Goal: Task Accomplishment & Management: Use online tool/utility

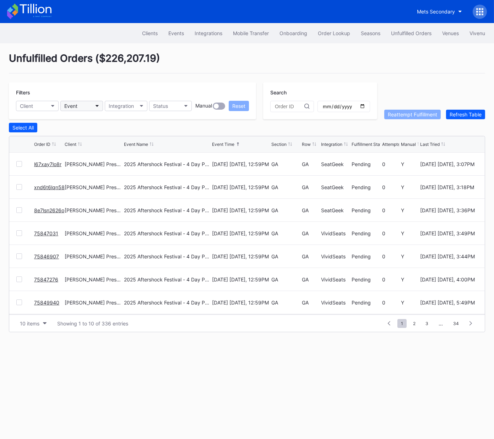
click at [84, 106] on button "Event" at bounding box center [81, 106] width 43 height 10
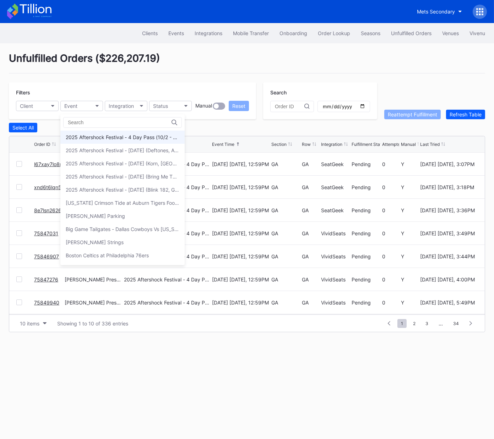
click at [86, 136] on div "2025 Aftershock Festival - 4 Day Pass (10/2 - 10/5) (Blink 182, Deftones, Korn,…" at bounding box center [123, 137] width 114 height 6
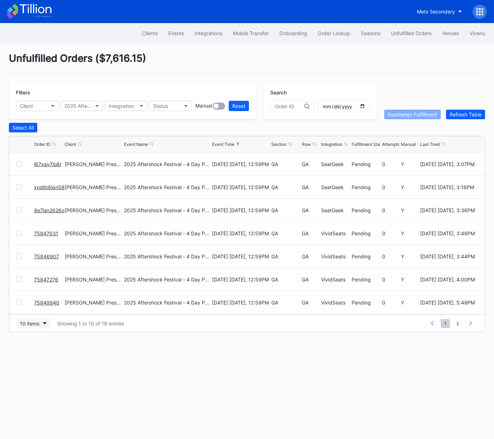
click at [27, 324] on div "10 items" at bounding box center [30, 324] width 20 height 6
click at [39, 352] on div "50 items" at bounding box center [32, 354] width 20 height 6
click at [279, 142] on div "Section" at bounding box center [278, 144] width 15 height 5
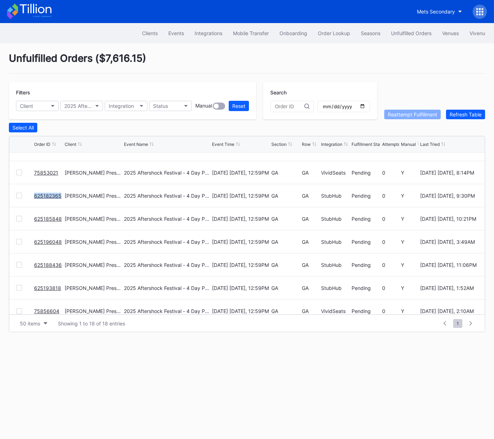
scroll to position [254, 0]
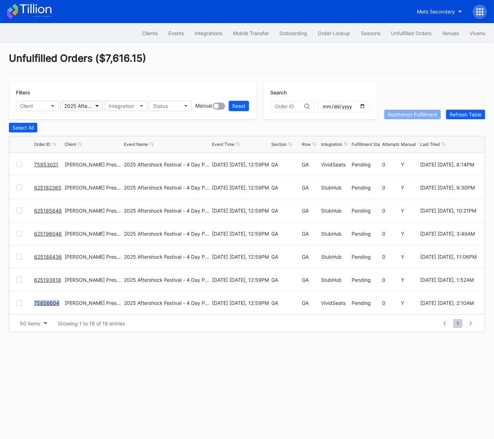
click at [90, 104] on div "2025 Aftershock Festival - 4 Day Pass (10/2 - 10/5) (Blink 182, Deftones, Korn,…" at bounding box center [78, 106] width 28 height 6
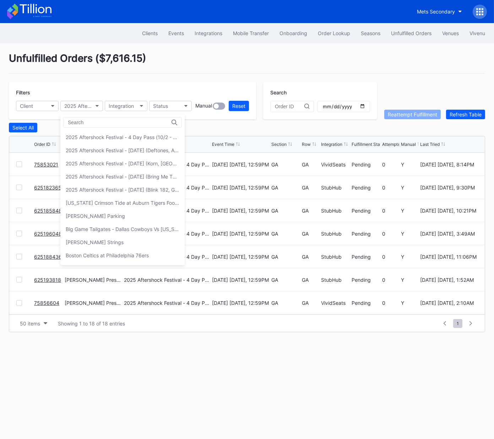
click at [110, 189] on div "2025 Aftershock Festival - Thursday (Blink 182, Good Charlotte, All Time Low, A…" at bounding box center [123, 190] width 114 height 6
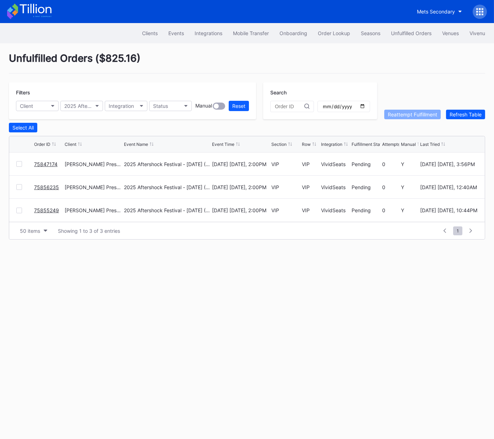
scroll to position [0, 0]
click at [82, 106] on div "2025 Aftershock Festival - Thursday (Blink 182, Good Charlotte, All Time Low, A…" at bounding box center [78, 106] width 28 height 6
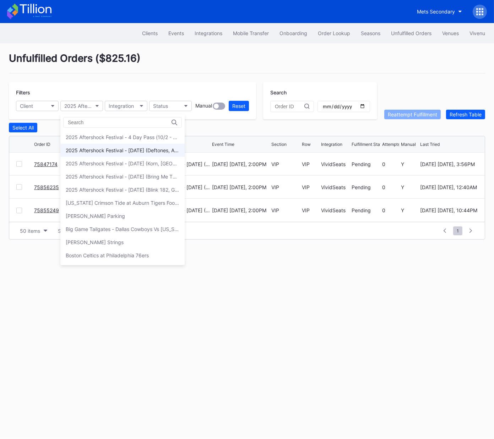
click at [88, 153] on div "2025 Aftershock Festival - Friday (Deftones, A Perfect Circle, Turnstile, Lamb …" at bounding box center [123, 150] width 114 height 6
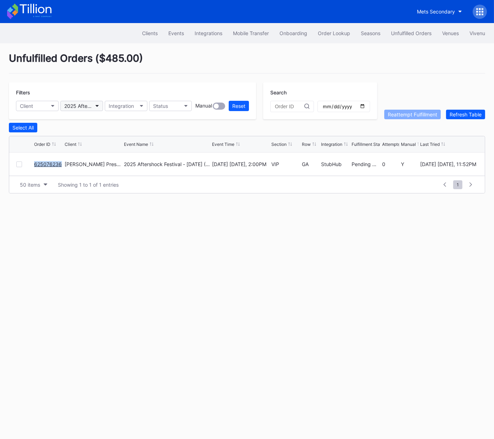
click at [88, 104] on div "2025 Aftershock Festival - Friday (Deftones, A Perfect Circle, Turnstile, Lamb …" at bounding box center [78, 106] width 28 height 6
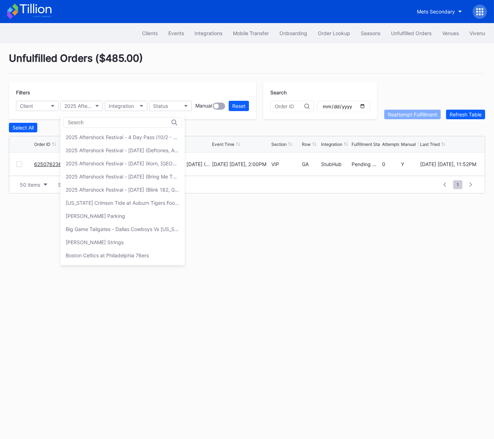
click at [85, 161] on div "2025 Aftershock Festival - Saturday (Korn, Bad Omens, Gojira, Three Days Grace)" at bounding box center [123, 164] width 114 height 6
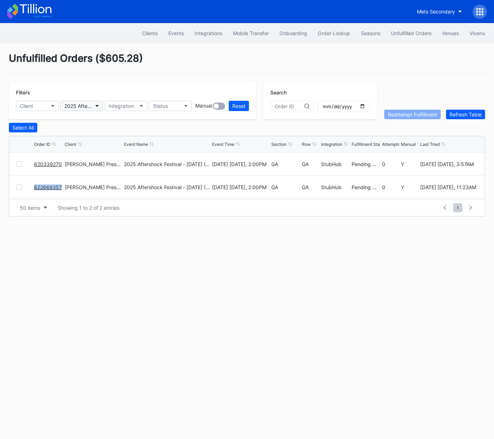
click at [93, 104] on button "2025 Aftershock Festival - Saturday (Korn, Bad Omens, Gojira, Three Days Grace)" at bounding box center [81, 106] width 43 height 10
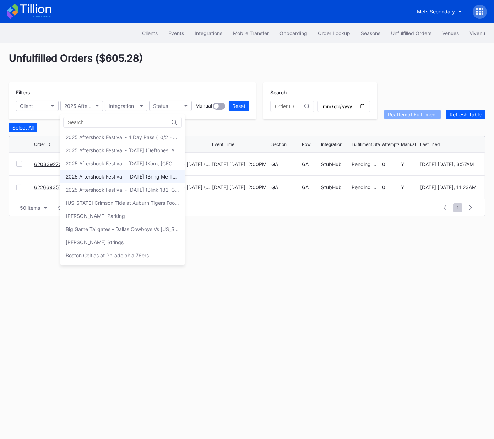
click at [103, 177] on div "2025 Aftershock Festival - Sunday (Bring Me The Horizon, Rob Zombie, Marilyn Ma…" at bounding box center [123, 177] width 114 height 6
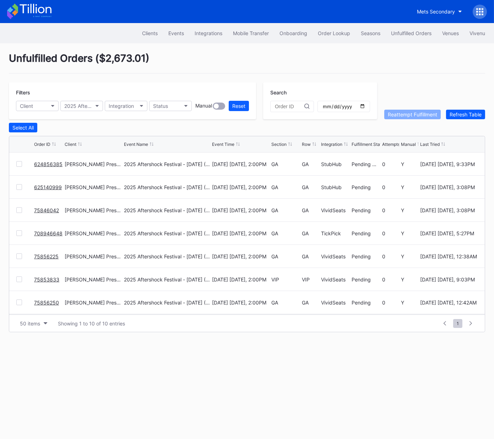
click at [277, 143] on div "Section" at bounding box center [278, 144] width 15 height 5
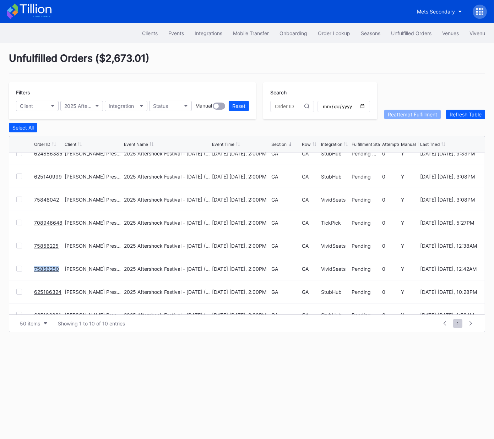
scroll to position [69, 0]
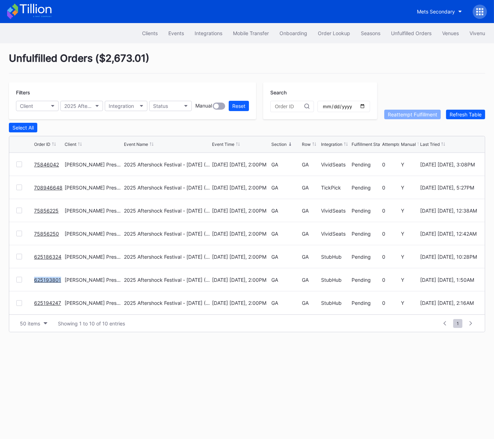
drag, startPoint x: 45, startPoint y: 280, endPoint x: 49, endPoint y: 304, distance: 24.6
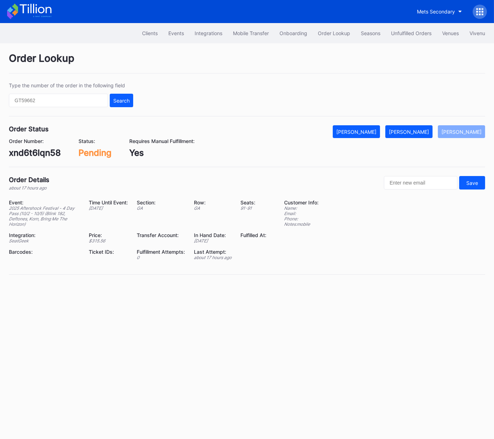
click at [50, 154] on div "xnd6t6lqn58" at bounding box center [35, 153] width 52 height 10
copy div "xnd6t6lqn58"
drag, startPoint x: 426, startPoint y: 134, endPoint x: 467, endPoint y: 123, distance: 42.2
click at [427, 134] on div "[PERSON_NAME]" at bounding box center [409, 132] width 40 height 6
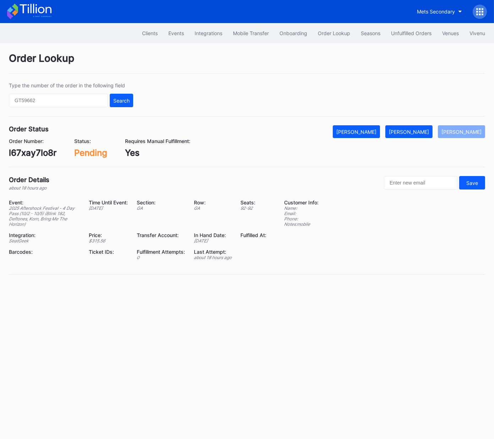
click at [46, 155] on div "l67xay7lo8r" at bounding box center [33, 153] width 48 height 10
copy div "l67xay7lo8r"
click at [427, 133] on div "Mark Fulfilled" at bounding box center [409, 132] width 40 height 6
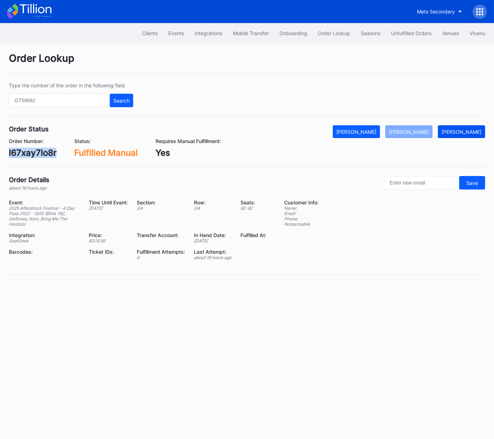
click at [454, 135] on button "Mark Pending" at bounding box center [461, 131] width 47 height 13
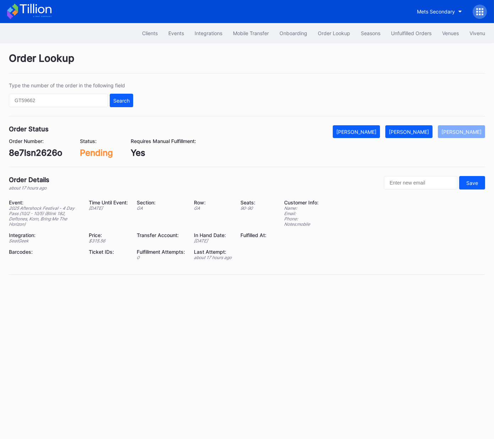
click at [46, 152] on div "8e7lsn2626o" at bounding box center [35, 153] width 53 height 10
copy div "8e7lsn2626o"
drag, startPoint x: 419, startPoint y: 133, endPoint x: 482, endPoint y: 118, distance: 64.8
click at [419, 133] on div "[PERSON_NAME]" at bounding box center [409, 132] width 40 height 6
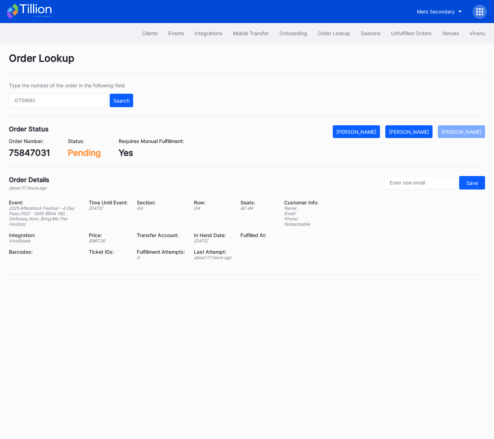
click at [40, 156] on div "75847031" at bounding box center [29, 153] width 41 height 10
copy div "75847031"
drag, startPoint x: 416, startPoint y: 131, endPoint x: 493, endPoint y: 70, distance: 98.6
click at [416, 131] on div "[PERSON_NAME]" at bounding box center [409, 132] width 40 height 6
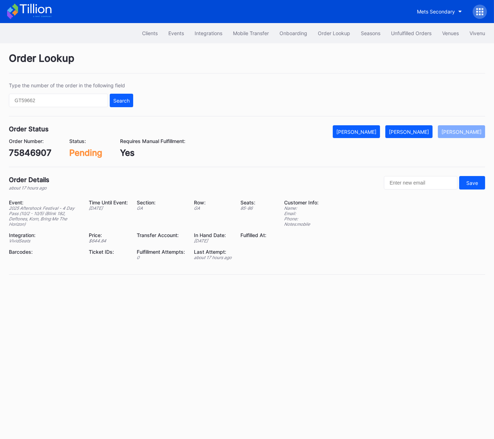
click at [26, 148] on div "75846907" at bounding box center [30, 153] width 43 height 10
copy div "75846907"
click at [416, 132] on div "[PERSON_NAME]" at bounding box center [409, 132] width 40 height 6
click at [32, 152] on div "75847276" at bounding box center [30, 153] width 42 height 10
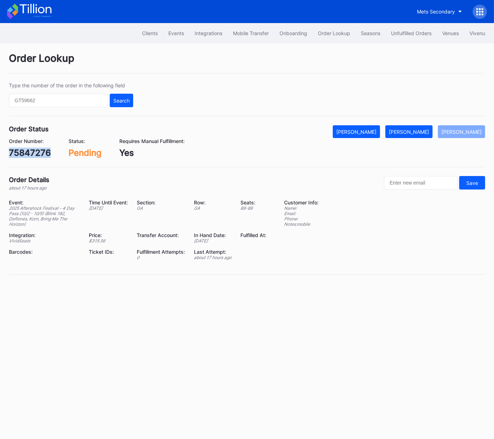
click at [32, 152] on div "75847276" at bounding box center [30, 153] width 42 height 10
copy div "75847276"
drag, startPoint x: 420, startPoint y: 130, endPoint x: 490, endPoint y: 93, distance: 79.0
click at [420, 130] on div "[PERSON_NAME]" at bounding box center [409, 132] width 40 height 6
click at [37, 152] on div "75849940" at bounding box center [30, 153] width 43 height 10
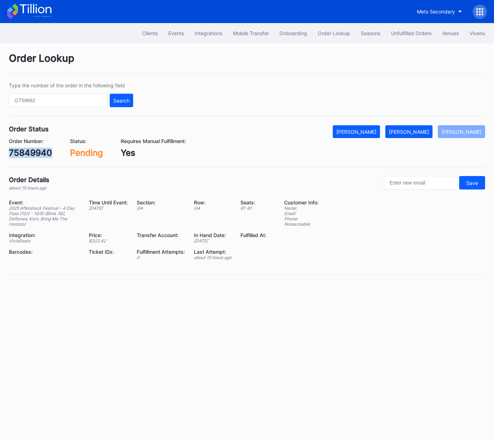
click at [37, 152] on div "75849940" at bounding box center [30, 153] width 43 height 10
copy div "75849940"
click at [429, 129] on div "[PERSON_NAME]" at bounding box center [409, 132] width 40 height 6
click at [38, 149] on div "430800064" at bounding box center [34, 153] width 50 height 10
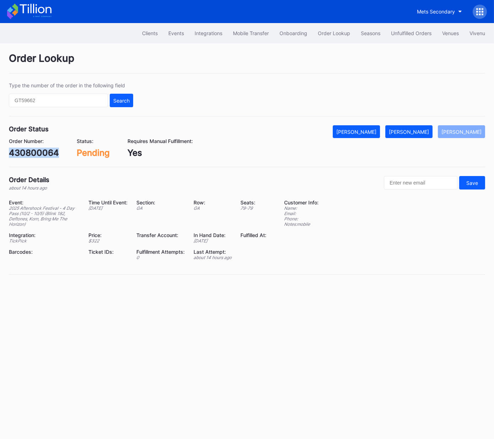
copy div "430800064"
click at [417, 132] on div "[PERSON_NAME]" at bounding box center [409, 132] width 40 height 6
click at [33, 155] on div "75850013" at bounding box center [30, 153] width 42 height 10
copy div "75850013"
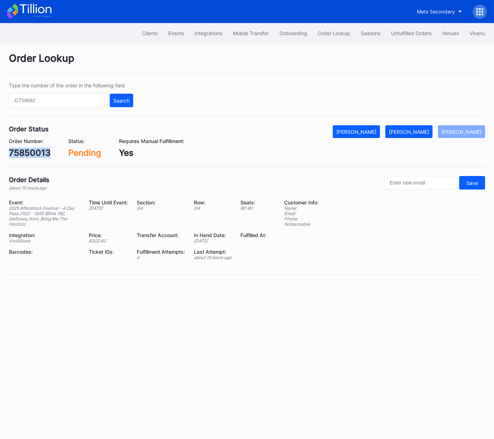
drag, startPoint x: 415, startPoint y: 131, endPoint x: 439, endPoint y: 122, distance: 25.7
click at [415, 131] on div "[PERSON_NAME]" at bounding box center [409, 132] width 40 height 6
click at [49, 157] on div "ymg6c78kpqk" at bounding box center [38, 153] width 58 height 10
copy div "ymg6c78kpqk"
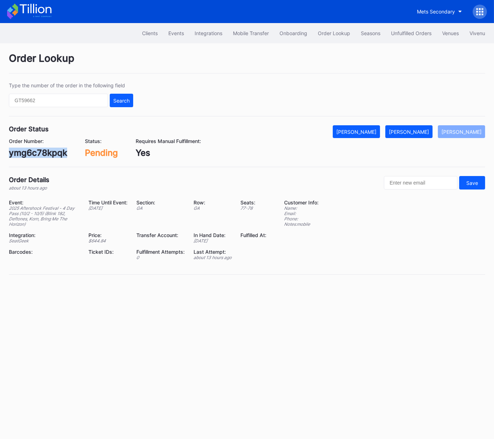
click at [425, 131] on div "[PERSON_NAME]" at bounding box center [409, 132] width 40 height 6
click at [33, 155] on div "75852769" at bounding box center [30, 153] width 42 height 10
copy div "75852769"
drag, startPoint x: 413, startPoint y: 131, endPoint x: 477, endPoint y: 81, distance: 81.0
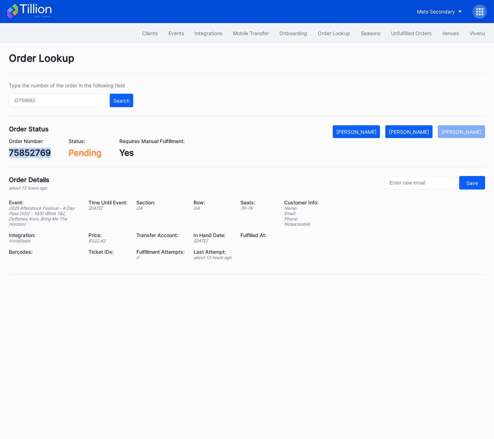
click at [414, 131] on div "[PERSON_NAME]" at bounding box center [409, 132] width 40 height 6
click at [26, 153] on div "75853021" at bounding box center [29, 153] width 41 height 10
copy div "75853021"
click at [418, 128] on button "[PERSON_NAME]" at bounding box center [408, 131] width 47 height 13
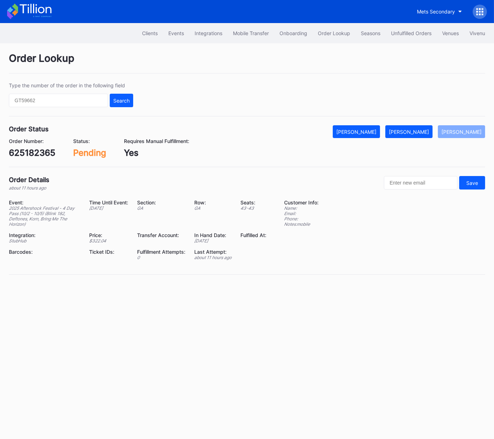
click at [36, 152] on div "625182365" at bounding box center [32, 153] width 47 height 10
copy div "625182365"
click at [418, 132] on div "[PERSON_NAME]" at bounding box center [409, 132] width 40 height 6
click at [48, 155] on div "625185848" at bounding box center [32, 153] width 47 height 10
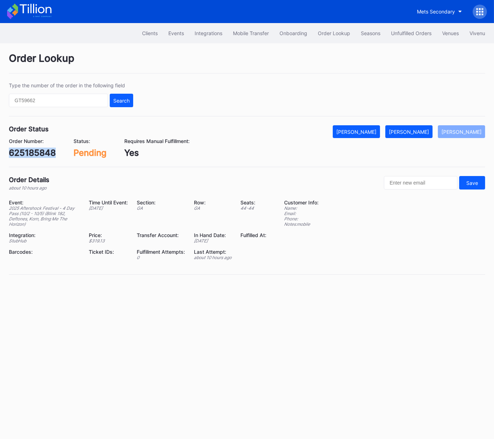
click at [48, 155] on div "625185848" at bounding box center [32, 153] width 47 height 10
copy div "625185848"
click at [425, 131] on div "Mark Fulfilled" at bounding box center [409, 132] width 40 height 6
click at [37, 152] on div "625196048" at bounding box center [32, 153] width 47 height 10
drag, startPoint x: 37, startPoint y: 152, endPoint x: 182, endPoint y: 131, distance: 146.2
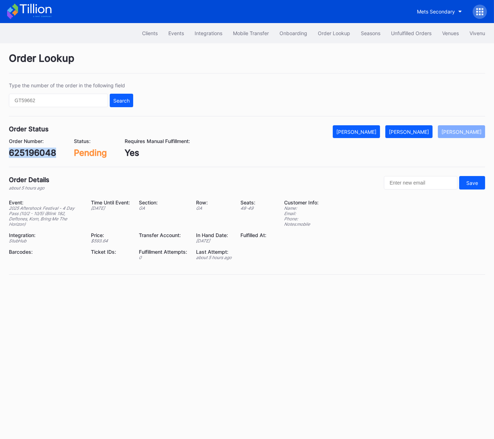
click at [37, 152] on div "625196048" at bounding box center [32, 153] width 47 height 10
copy div "625196048"
drag, startPoint x: 428, startPoint y: 131, endPoint x: 483, endPoint y: 116, distance: 57.1
click at [429, 131] on div "[PERSON_NAME]" at bounding box center [409, 132] width 40 height 6
click at [46, 152] on div "625188436" at bounding box center [32, 153] width 47 height 10
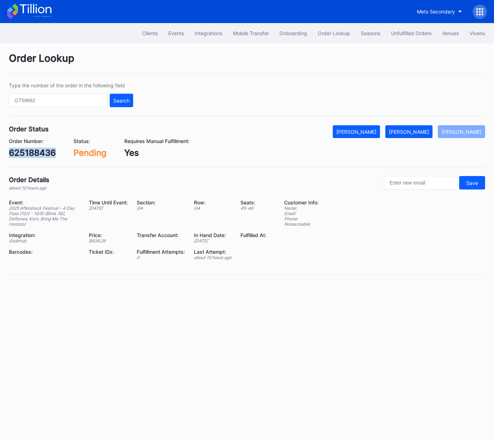
click at [46, 152] on div "625188436" at bounding box center [32, 153] width 47 height 10
copy div "625188436"
click at [425, 133] on div "[PERSON_NAME]" at bounding box center [409, 132] width 40 height 6
click at [41, 152] on div "625193818" at bounding box center [31, 153] width 45 height 10
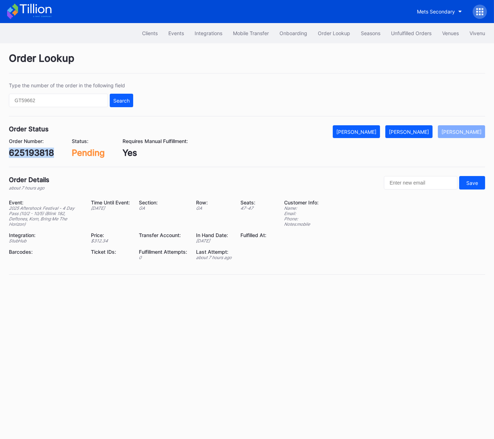
copy div "625193818"
click at [422, 131] on div "[PERSON_NAME]" at bounding box center [409, 132] width 40 height 6
click at [26, 156] on div "75856604" at bounding box center [30, 153] width 43 height 10
click at [44, 155] on div "75856604" at bounding box center [30, 153] width 43 height 10
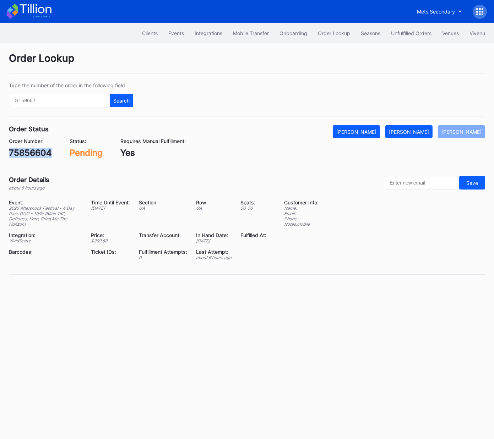
click at [44, 155] on div "75856604" at bounding box center [30, 153] width 43 height 10
copy div "75856604"
click at [409, 131] on div "[PERSON_NAME]" at bounding box center [409, 132] width 40 height 6
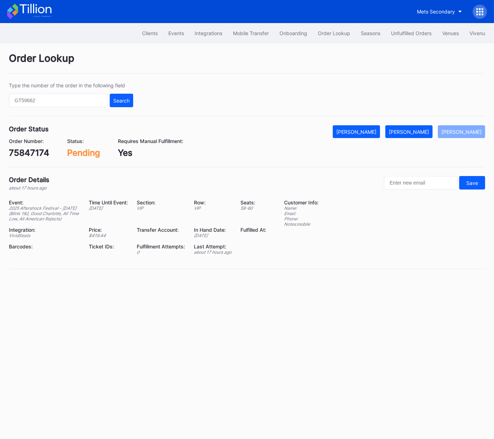
click at [39, 150] on div "75847174" at bounding box center [29, 153] width 40 height 10
copy div "75847174"
click at [431, 128] on button "[PERSON_NAME]" at bounding box center [408, 131] width 47 height 13
click at [34, 151] on div "75856235" at bounding box center [30, 153] width 42 height 10
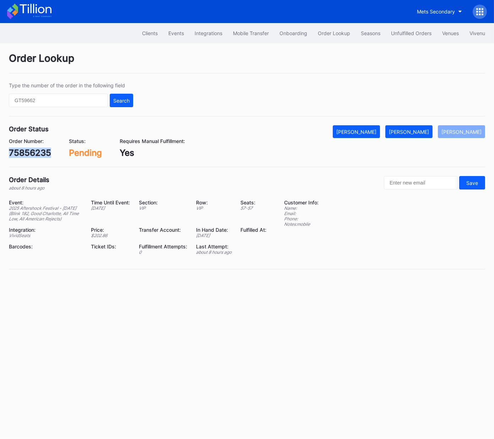
click at [34, 151] on div "75856235" at bounding box center [30, 153] width 42 height 10
copy div "75856235"
click at [417, 133] on div "[PERSON_NAME]" at bounding box center [409, 132] width 40 height 6
click at [36, 153] on div "75855249" at bounding box center [30, 153] width 43 height 10
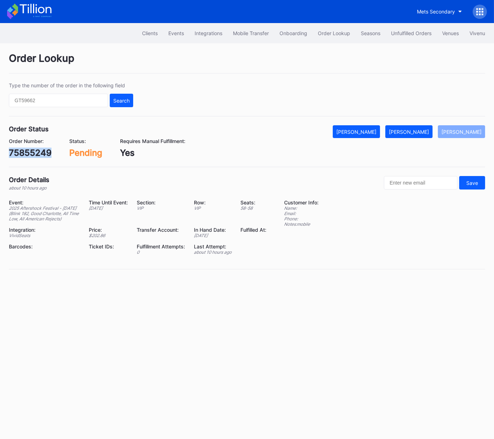
copy div "75855249"
click at [427, 135] on button "[PERSON_NAME]" at bounding box center [408, 131] width 47 height 13
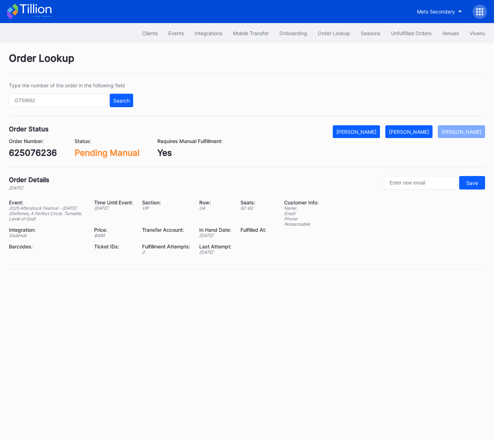
click at [44, 156] on div "625076236" at bounding box center [33, 153] width 48 height 10
copy div "625076236"
click at [427, 133] on div "[PERSON_NAME]" at bounding box center [409, 132] width 40 height 6
click at [28, 159] on div "Order Status Mark Cancelled [PERSON_NAME] [PERSON_NAME] Order Number: 622669357…" at bounding box center [247, 146] width 476 height 42
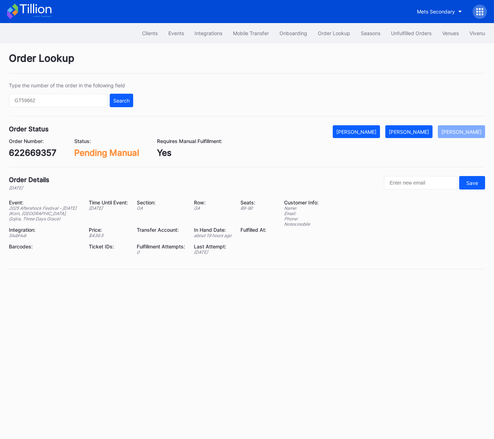
click at [28, 159] on div "Order Status Mark Cancelled Mark Fulfilled Mark Pending Order Number: 622669357…" at bounding box center [247, 146] width 476 height 42
click at [36, 150] on div "622669357" at bounding box center [33, 153] width 48 height 10
copy div "622669357"
click at [44, 155] on div "620339270" at bounding box center [33, 153] width 48 height 10
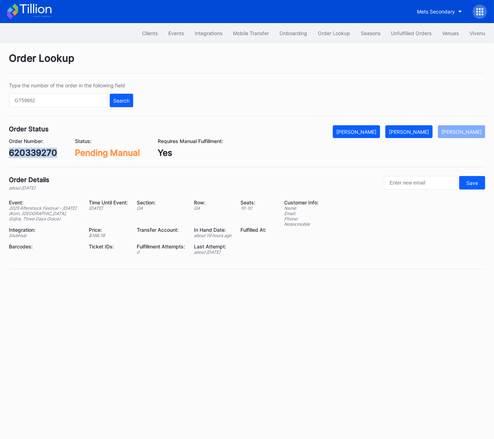
click at [44, 155] on div "620339270" at bounding box center [33, 153] width 48 height 10
copy div "620339270"
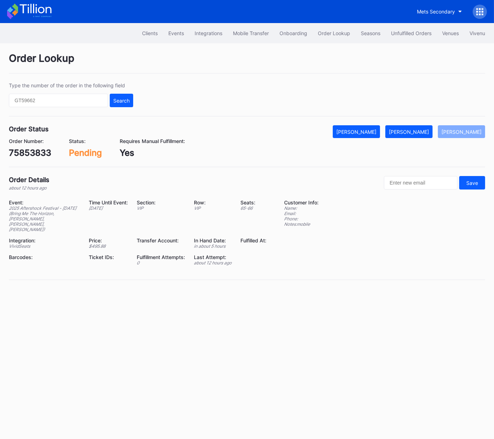
click at [32, 152] on div "75853833" at bounding box center [30, 153] width 42 height 10
copy div "75853833"
click at [418, 129] on div "[PERSON_NAME]" at bounding box center [409, 132] width 40 height 6
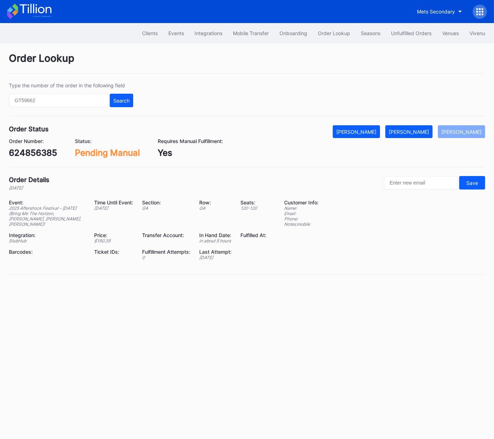
click at [35, 153] on div "624856385" at bounding box center [33, 153] width 48 height 10
copy div "624856385"
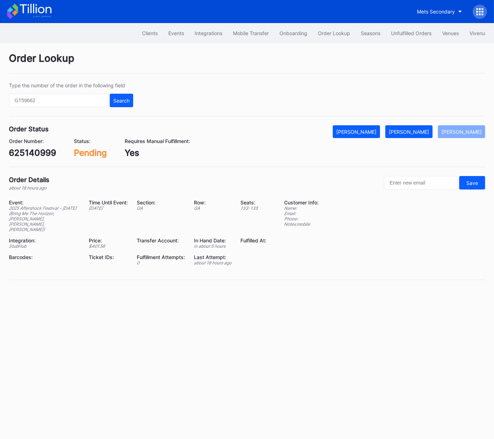
click at [34, 153] on div "625140999" at bounding box center [32, 153] width 47 height 10
copy div "625140999"
click at [416, 134] on div "[PERSON_NAME]" at bounding box center [409, 132] width 40 height 6
click at [35, 152] on div "75846042" at bounding box center [30, 153] width 43 height 10
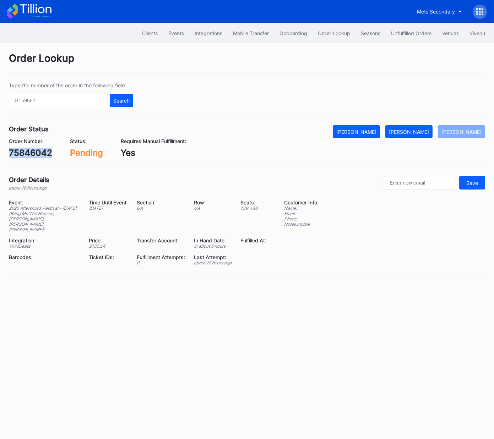
click at [35, 152] on div "75846042" at bounding box center [30, 153] width 43 height 10
copy div "75846042"
click at [426, 131] on div "[PERSON_NAME]" at bounding box center [409, 132] width 40 height 6
click at [48, 152] on div "708946648" at bounding box center [33, 153] width 49 height 10
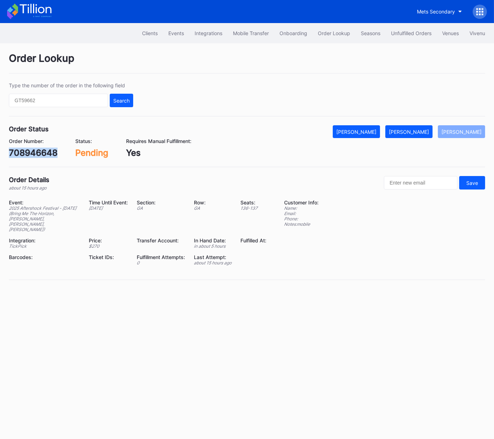
copy div "708946648"
drag, startPoint x: 427, startPoint y: 131, endPoint x: 454, endPoint y: 121, distance: 28.6
click at [428, 131] on div "[PERSON_NAME]" at bounding box center [409, 132] width 40 height 6
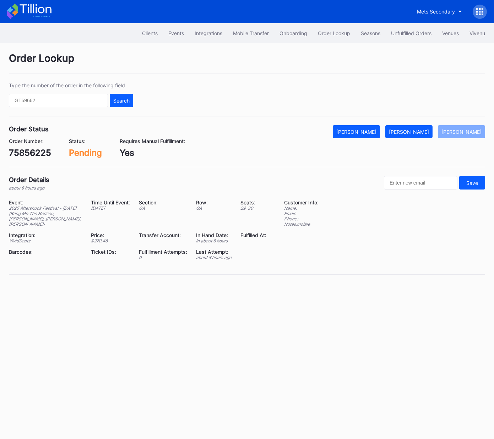
click at [32, 154] on div "75856225" at bounding box center [30, 153] width 42 height 10
copy div "75856225"
drag, startPoint x: 423, startPoint y: 133, endPoint x: 491, endPoint y: 58, distance: 100.6
click at [423, 132] on div "[PERSON_NAME]" at bounding box center [409, 132] width 40 height 6
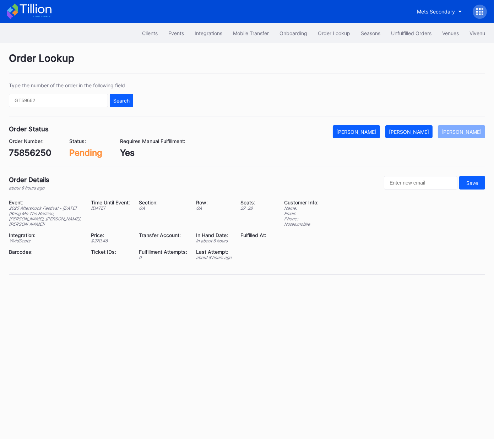
click at [37, 151] on div "75856250" at bounding box center [30, 153] width 43 height 10
copy div "75856250"
click at [418, 132] on div "[PERSON_NAME]" at bounding box center [409, 132] width 40 height 6
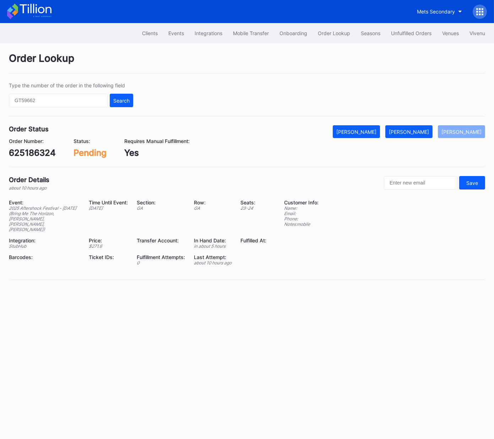
click at [49, 157] on div "625186324" at bounding box center [32, 153] width 47 height 10
copy div "625186324"
drag, startPoint x: 423, startPoint y: 129, endPoint x: 477, endPoint y: 95, distance: 63.8
click at [423, 129] on div "[PERSON_NAME]" at bounding box center [409, 132] width 40 height 6
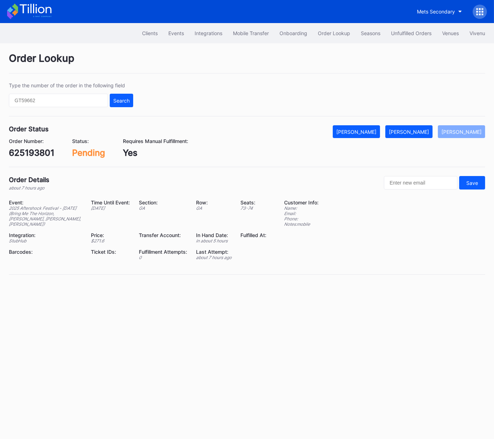
click at [33, 154] on div "625193801" at bounding box center [31, 153] width 45 height 10
copy div "625193801"
click at [426, 133] on div "[PERSON_NAME]" at bounding box center [409, 132] width 40 height 6
click at [50, 155] on div "625194247" at bounding box center [32, 153] width 47 height 10
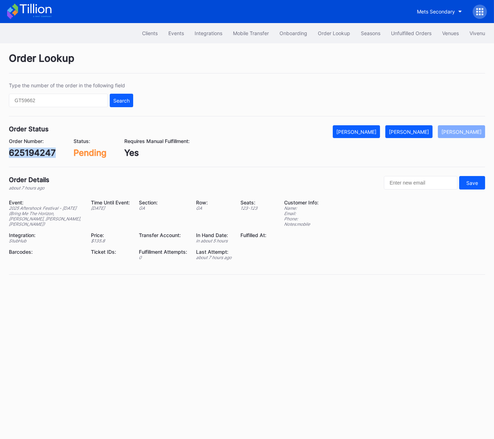
click at [50, 155] on div "625194247" at bounding box center [32, 153] width 47 height 10
copy div "625194247"
drag, startPoint x: 424, startPoint y: 128, endPoint x: 483, endPoint y: 110, distance: 61.9
click at [424, 129] on div "[PERSON_NAME]" at bounding box center [409, 132] width 40 height 6
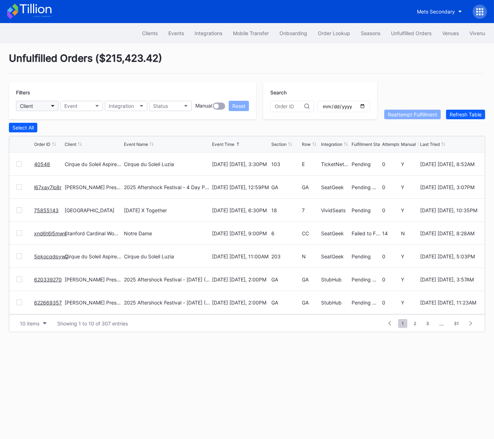
click at [33, 108] on div "Client" at bounding box center [26, 106] width 13 height 6
type input "dann"
click at [65, 134] on div "[PERSON_NAME] Presents Secondary" at bounding box center [65, 137] width 99 height 13
